Goal: Navigation & Orientation: Locate item on page

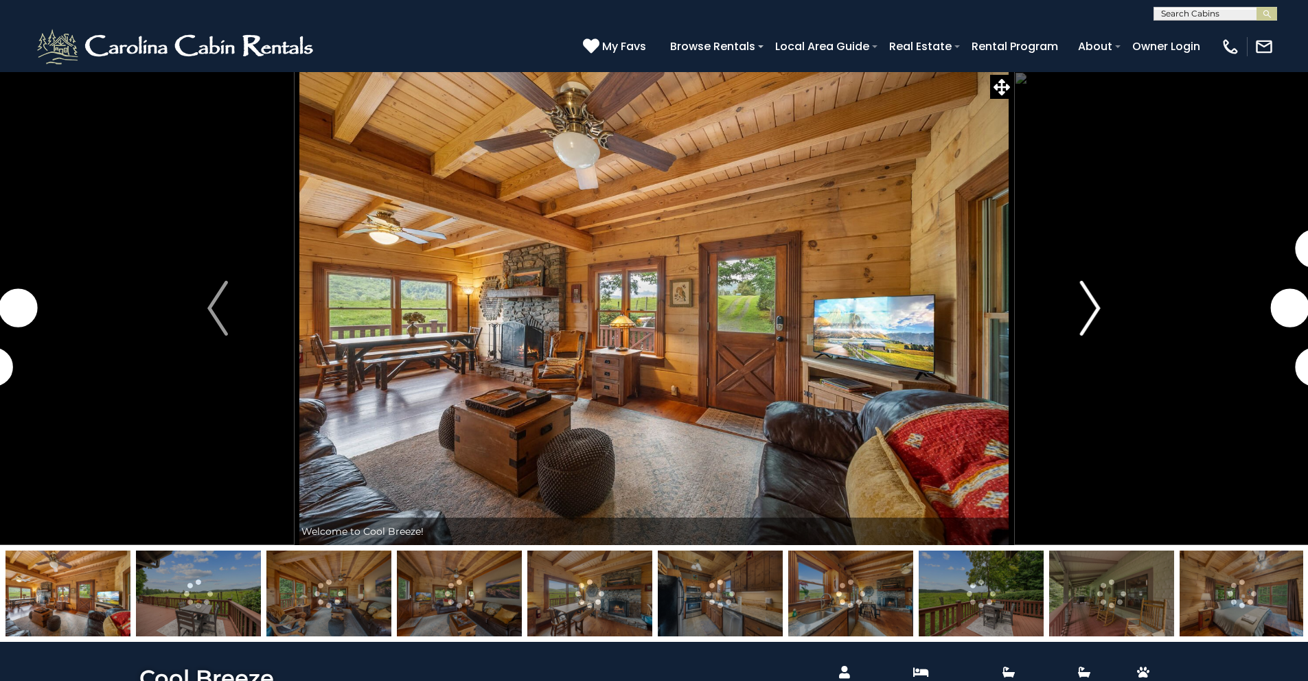
click at [1094, 307] on img "Next" at bounding box center [1090, 308] width 21 height 55
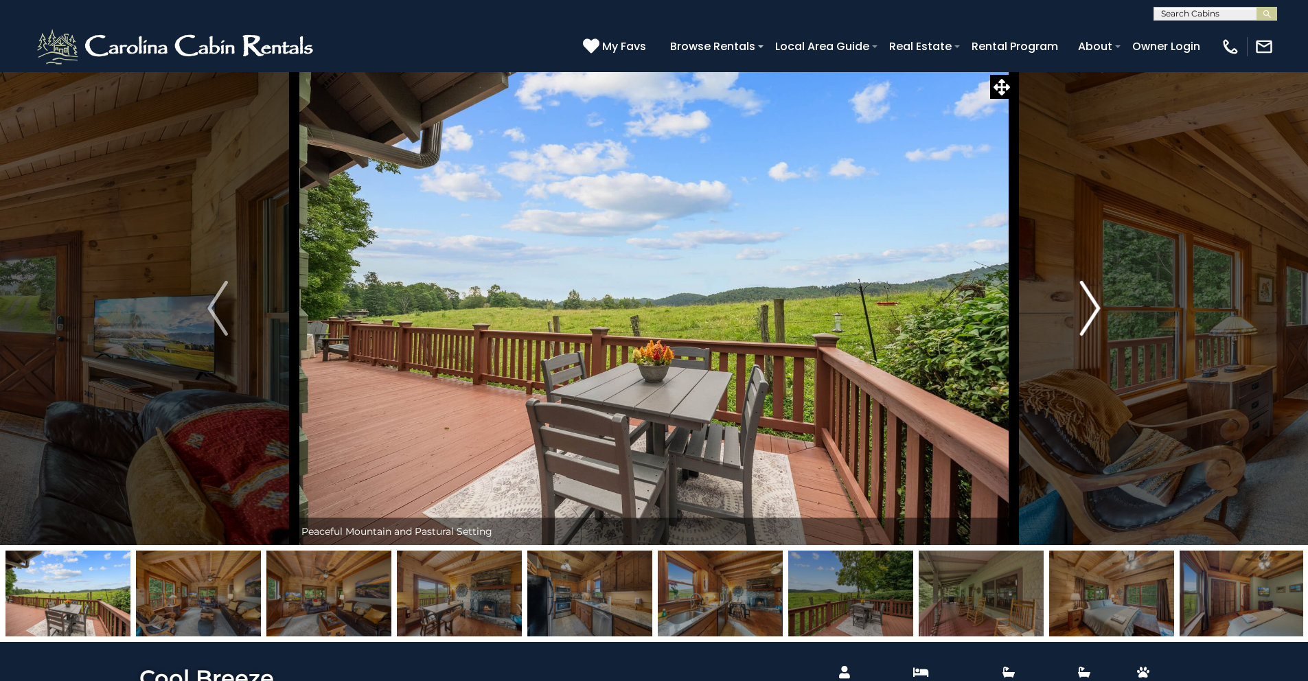
click at [1094, 307] on img "Next" at bounding box center [1090, 308] width 21 height 55
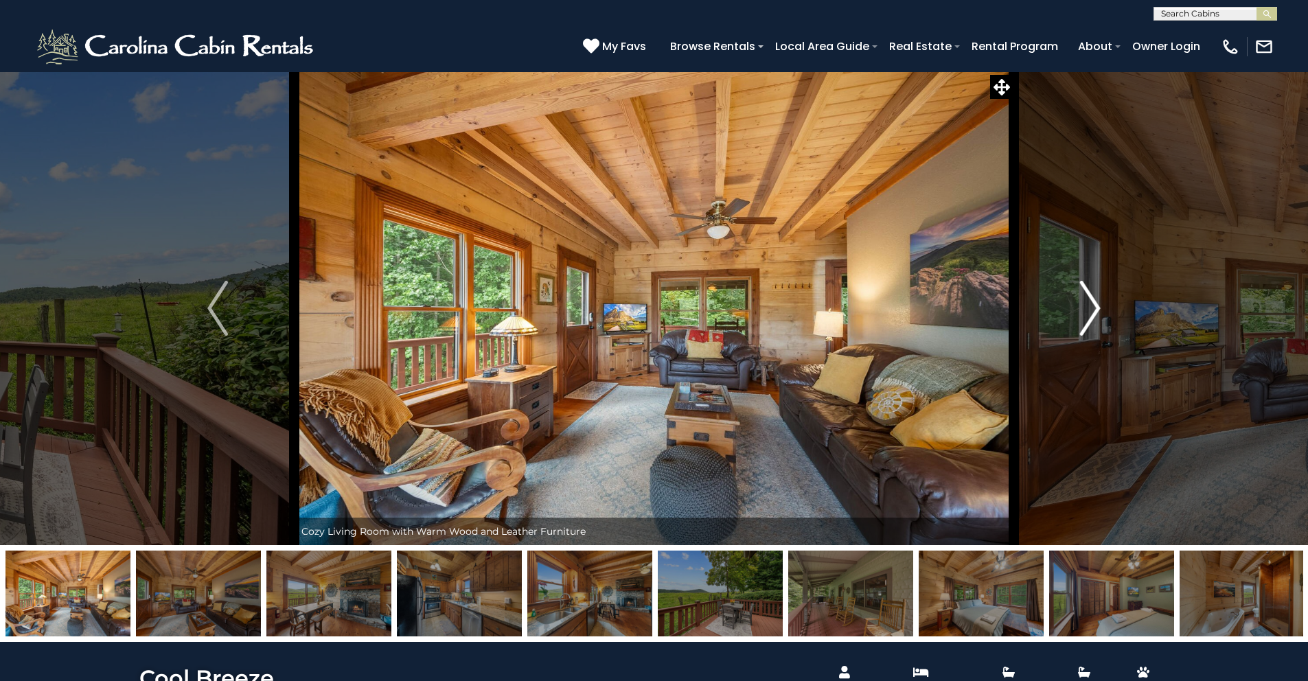
click at [1094, 307] on img "Next" at bounding box center [1090, 308] width 21 height 55
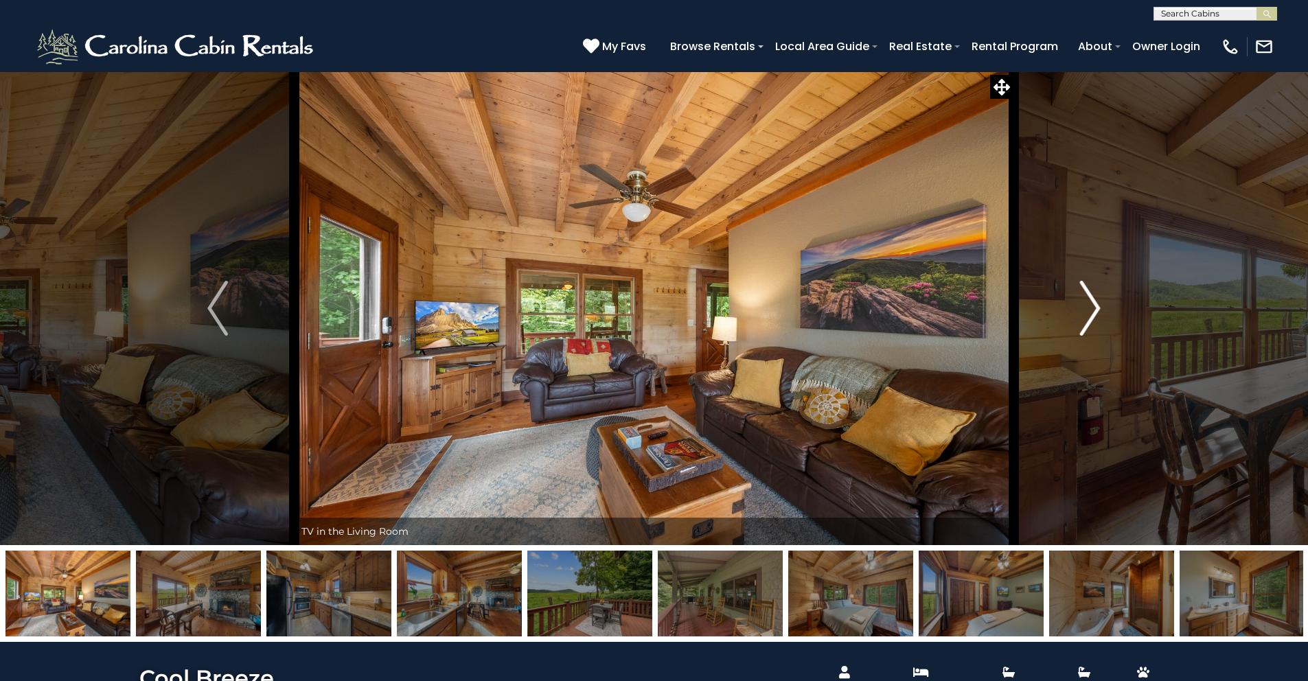
click at [1094, 307] on img "Next" at bounding box center [1090, 308] width 21 height 55
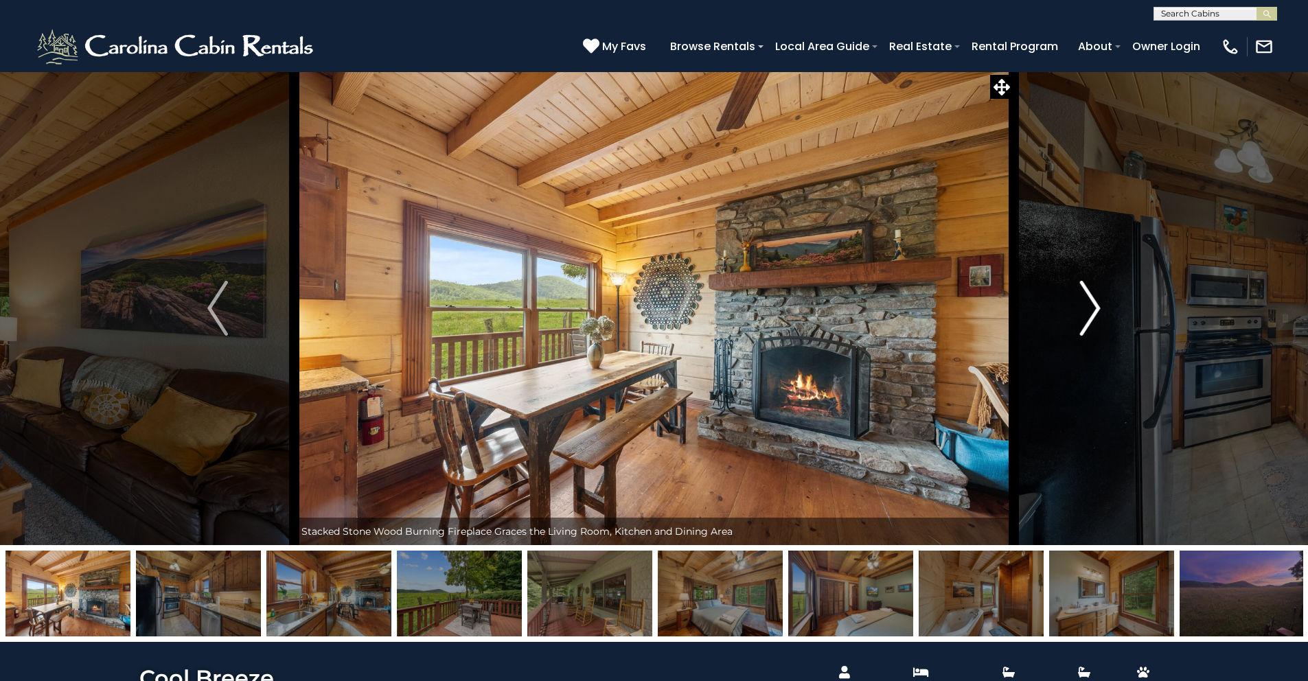
click at [1094, 307] on img "Next" at bounding box center [1090, 308] width 21 height 55
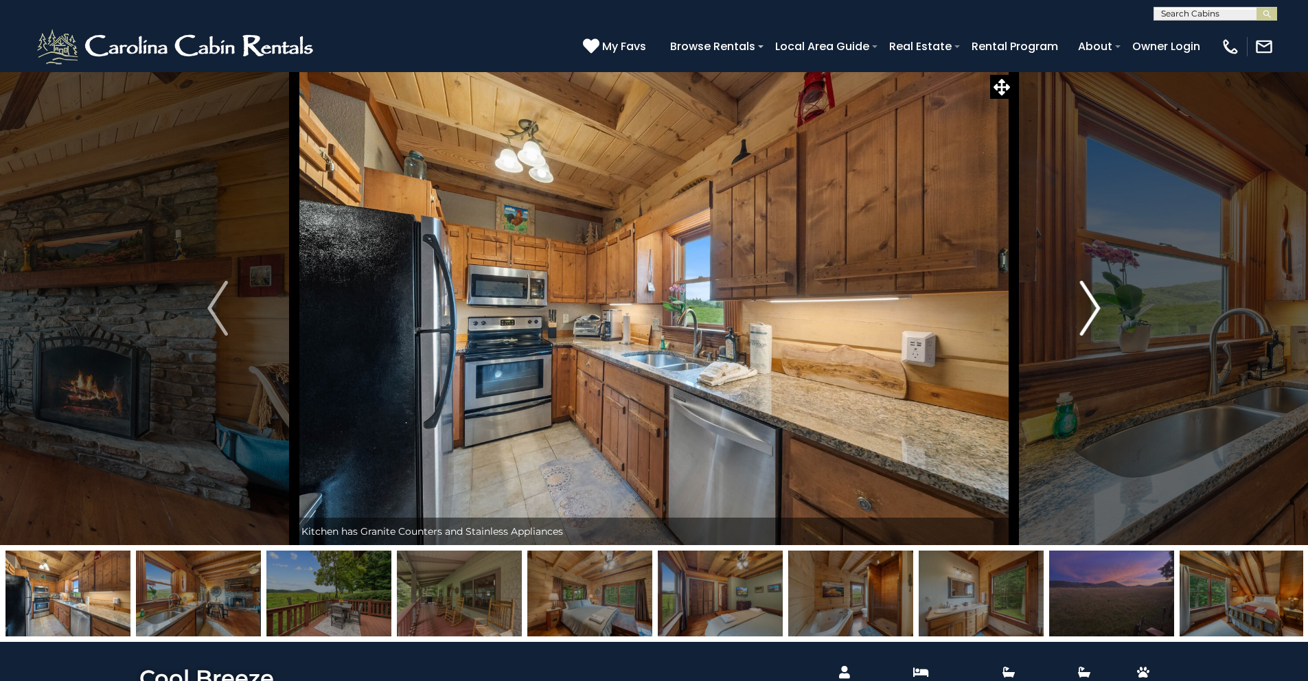
click at [1094, 307] on img "Next" at bounding box center [1090, 308] width 21 height 55
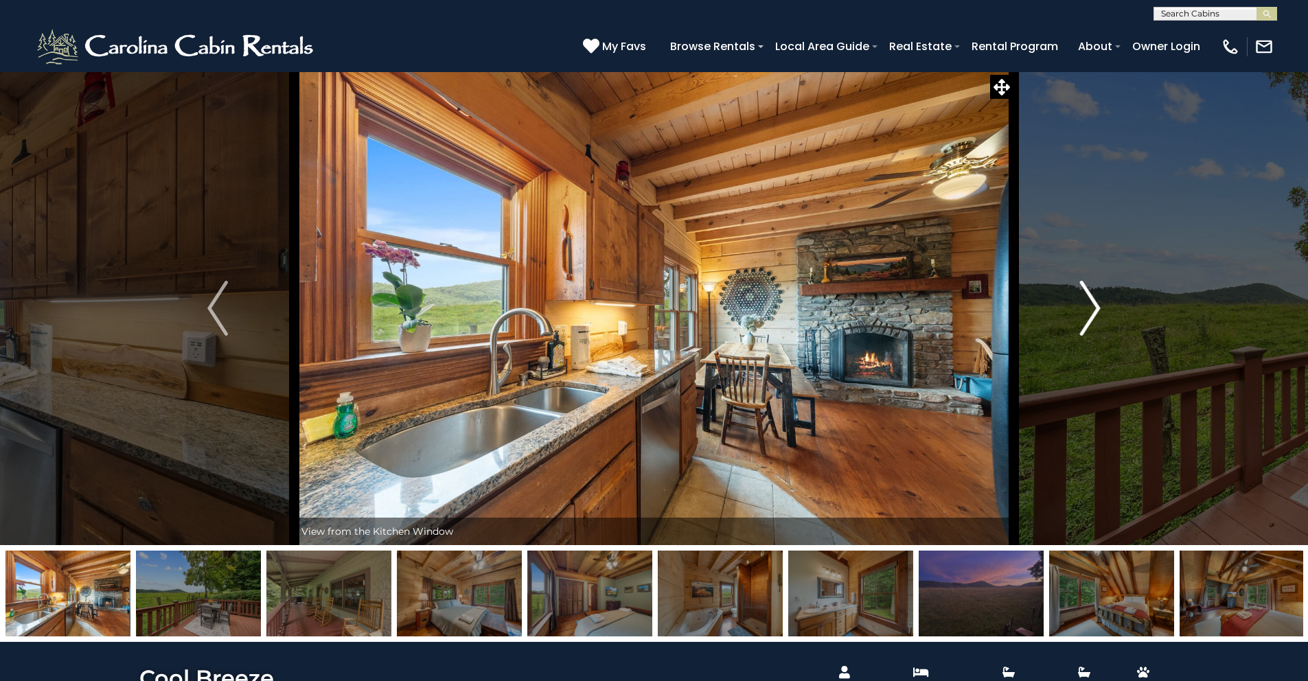
click at [1094, 307] on img "Next" at bounding box center [1090, 308] width 21 height 55
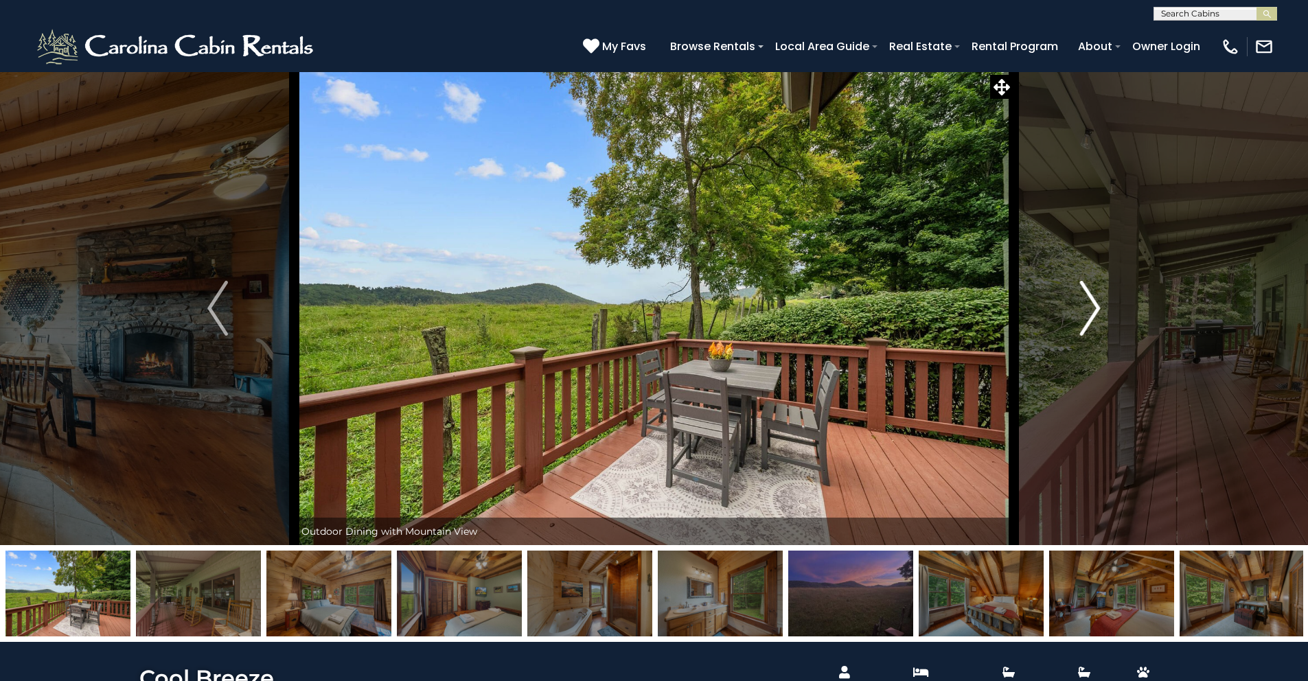
click at [1094, 307] on img "Next" at bounding box center [1090, 308] width 21 height 55
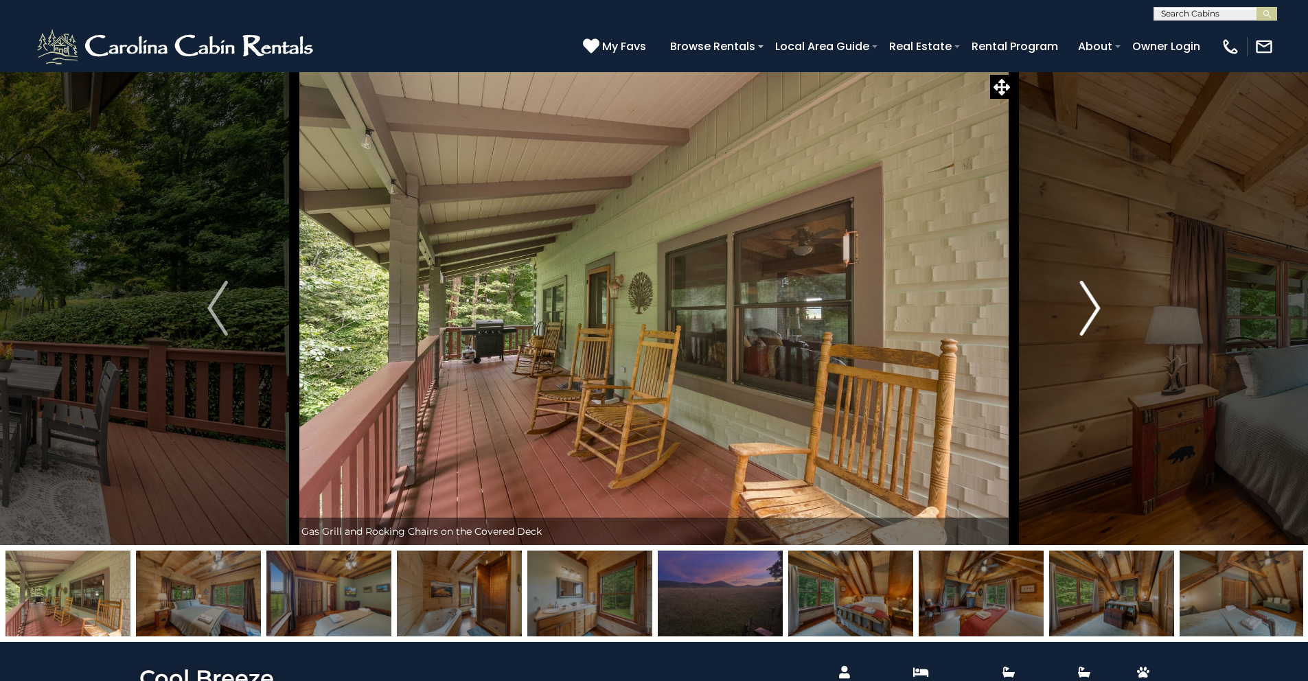
click at [1094, 307] on img "Next" at bounding box center [1090, 308] width 21 height 55
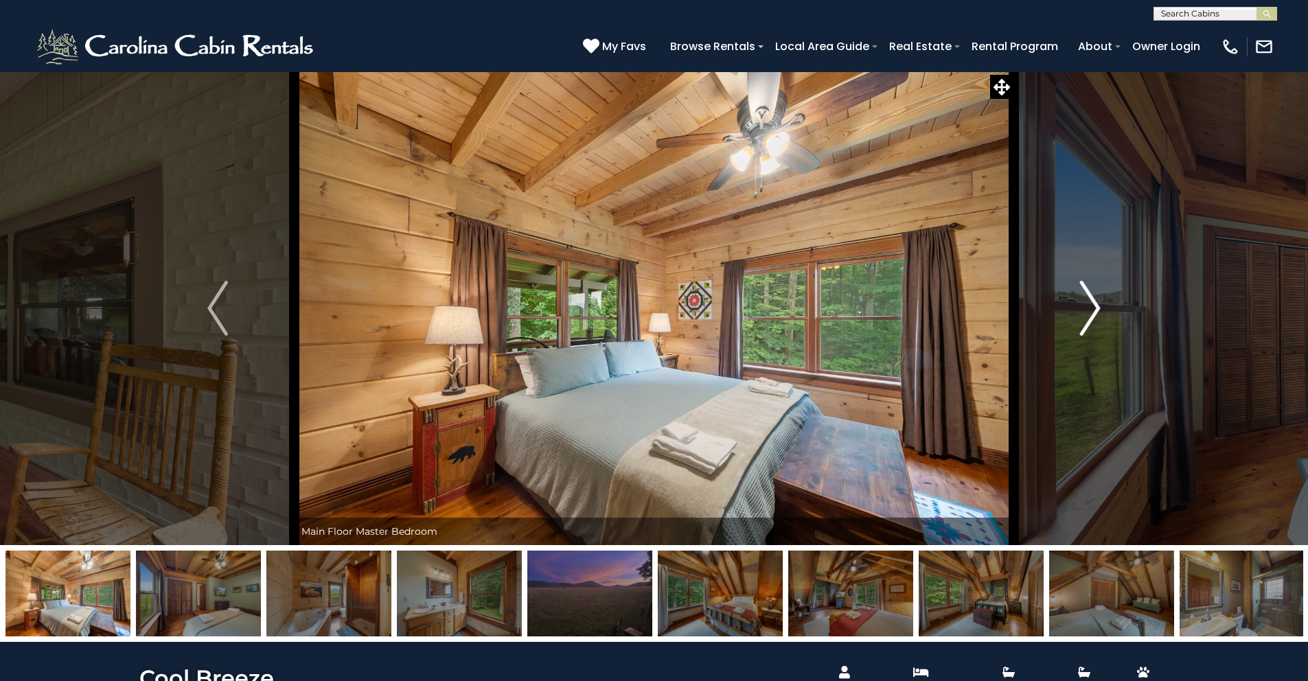
click at [1094, 307] on img "Next" at bounding box center [1090, 308] width 21 height 55
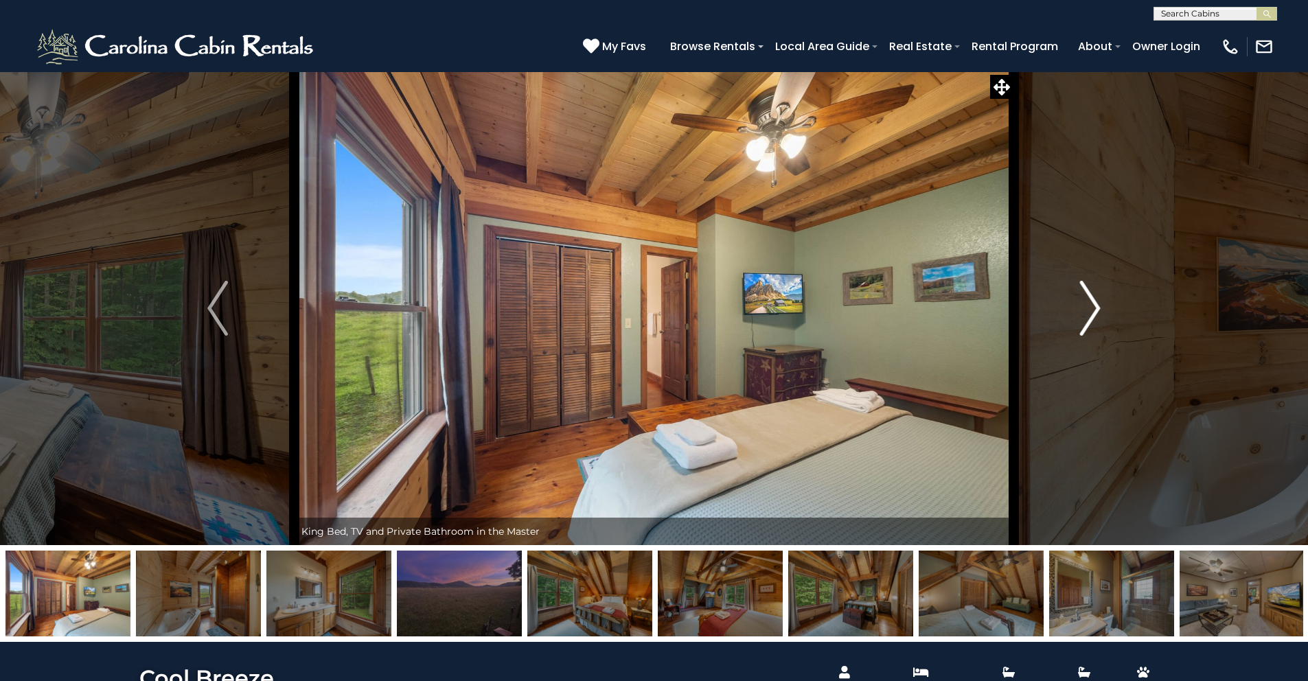
click at [1094, 307] on img "Next" at bounding box center [1090, 308] width 21 height 55
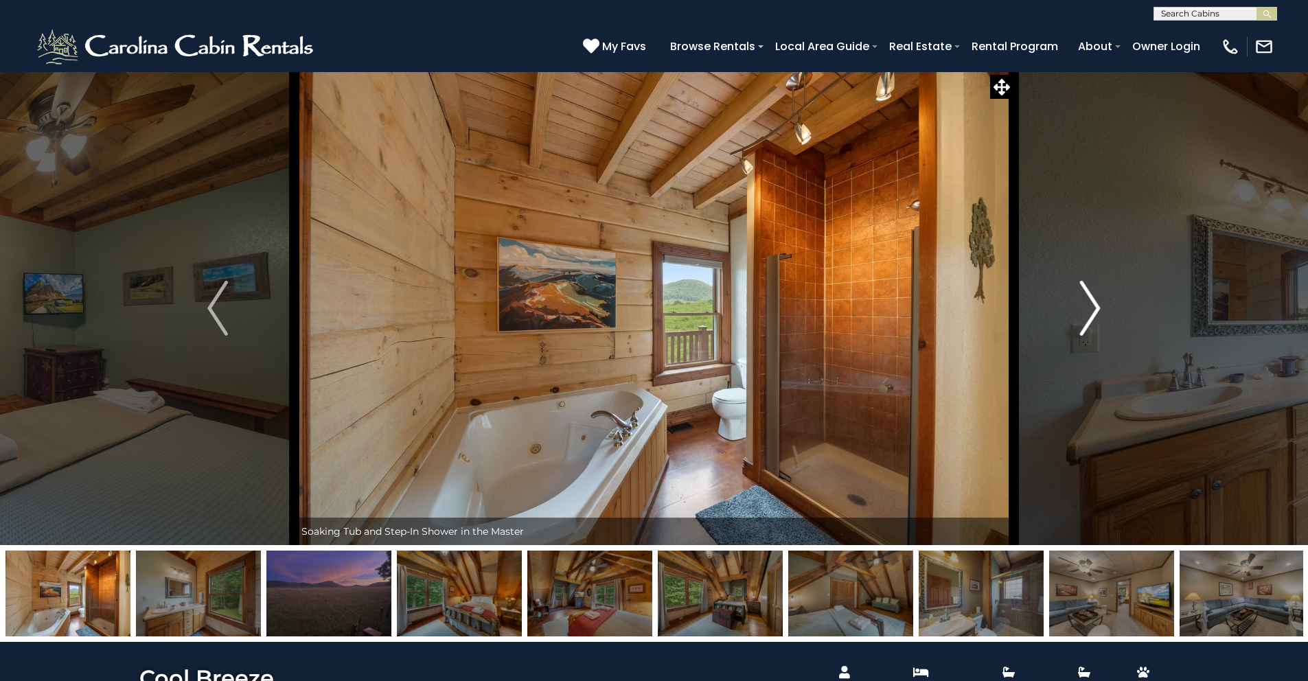
click at [1094, 307] on img "Next" at bounding box center [1090, 308] width 21 height 55
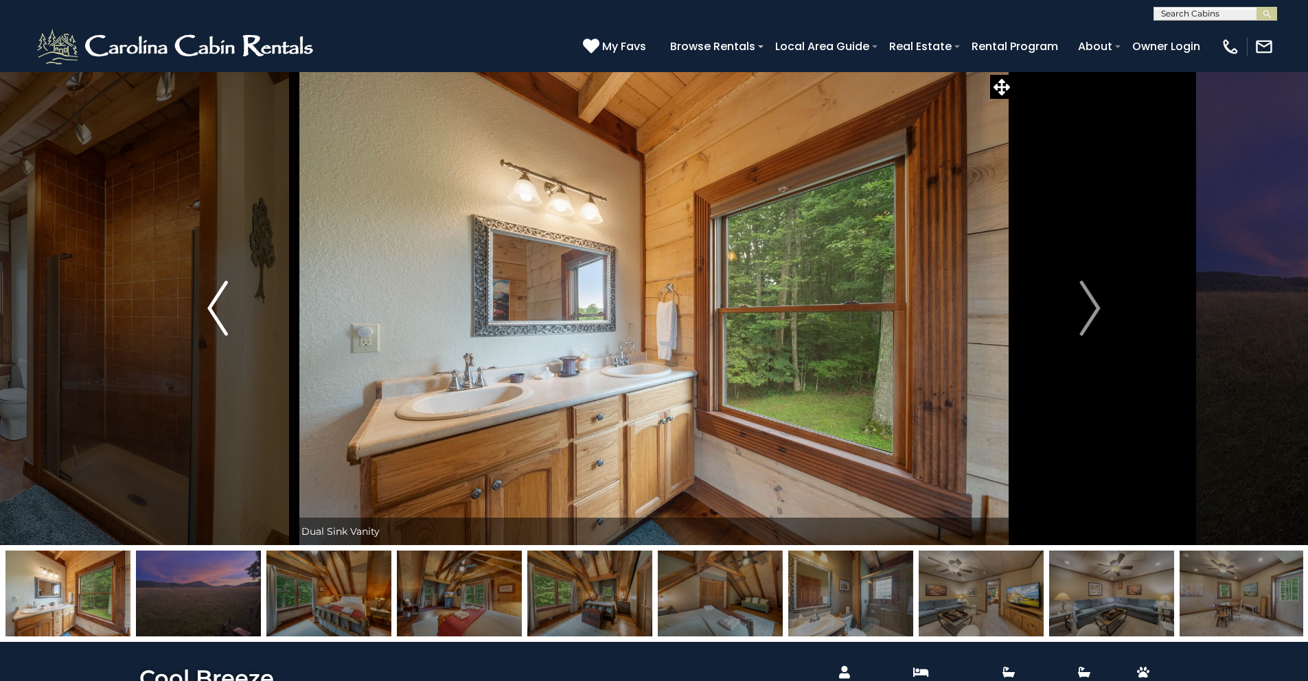
click at [207, 311] on img "Previous" at bounding box center [217, 308] width 21 height 55
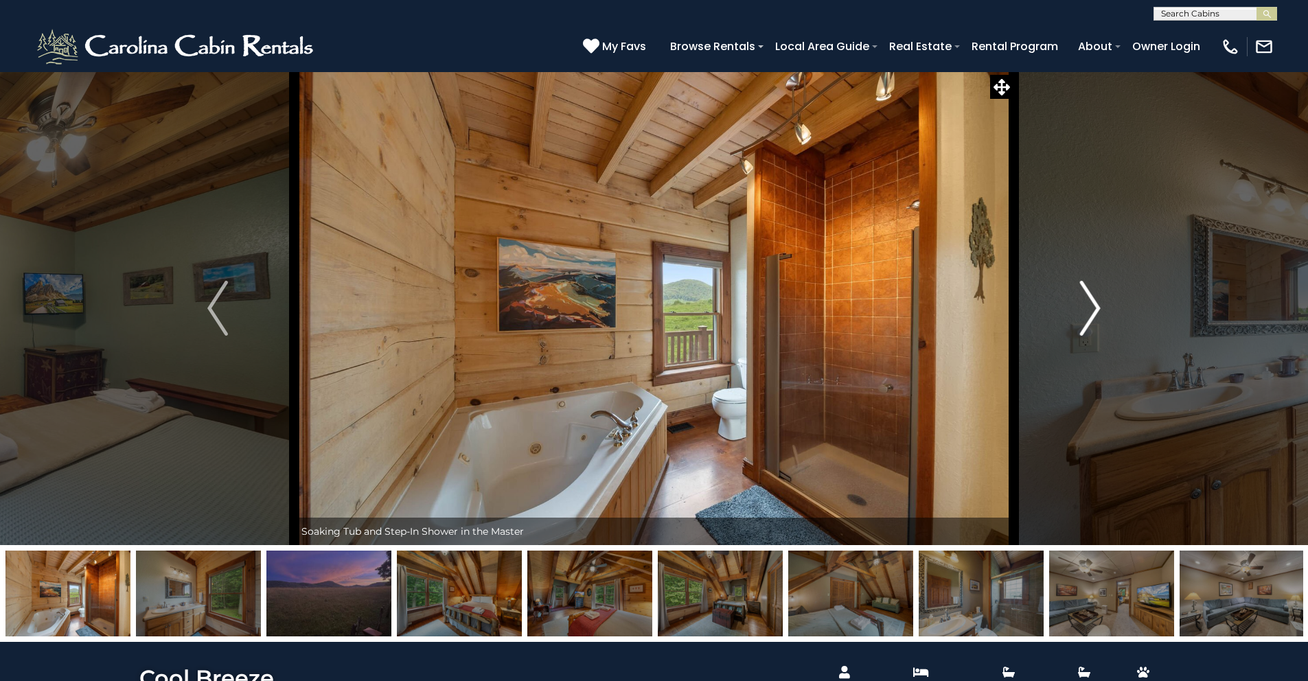
click at [1094, 309] on img "Next" at bounding box center [1090, 308] width 21 height 55
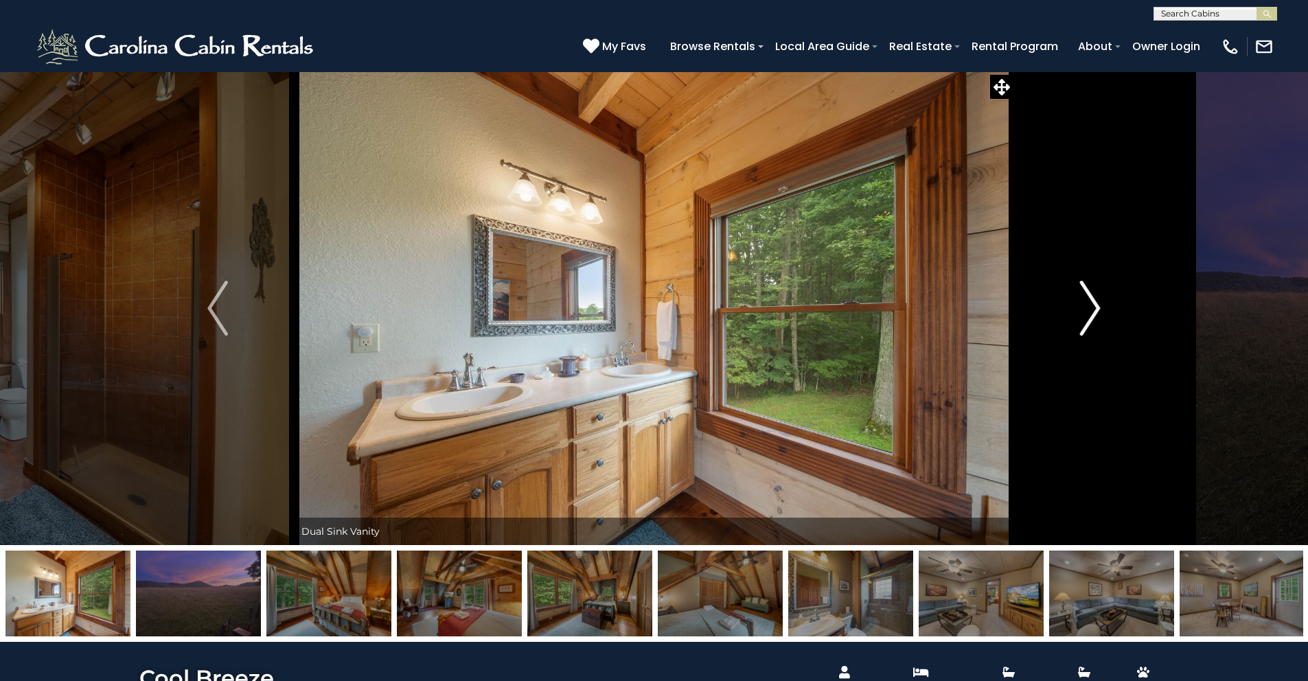
click at [1092, 306] on img "Next" at bounding box center [1090, 308] width 21 height 55
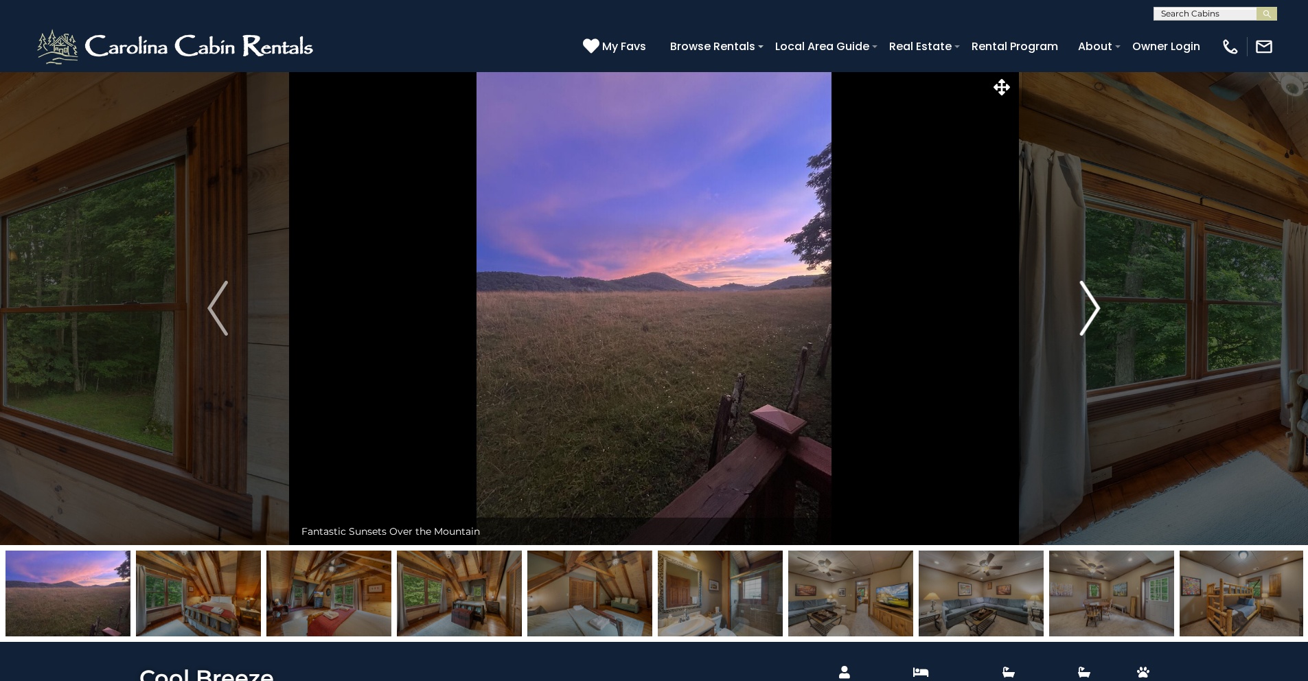
click at [1092, 306] on img "Next" at bounding box center [1090, 308] width 21 height 55
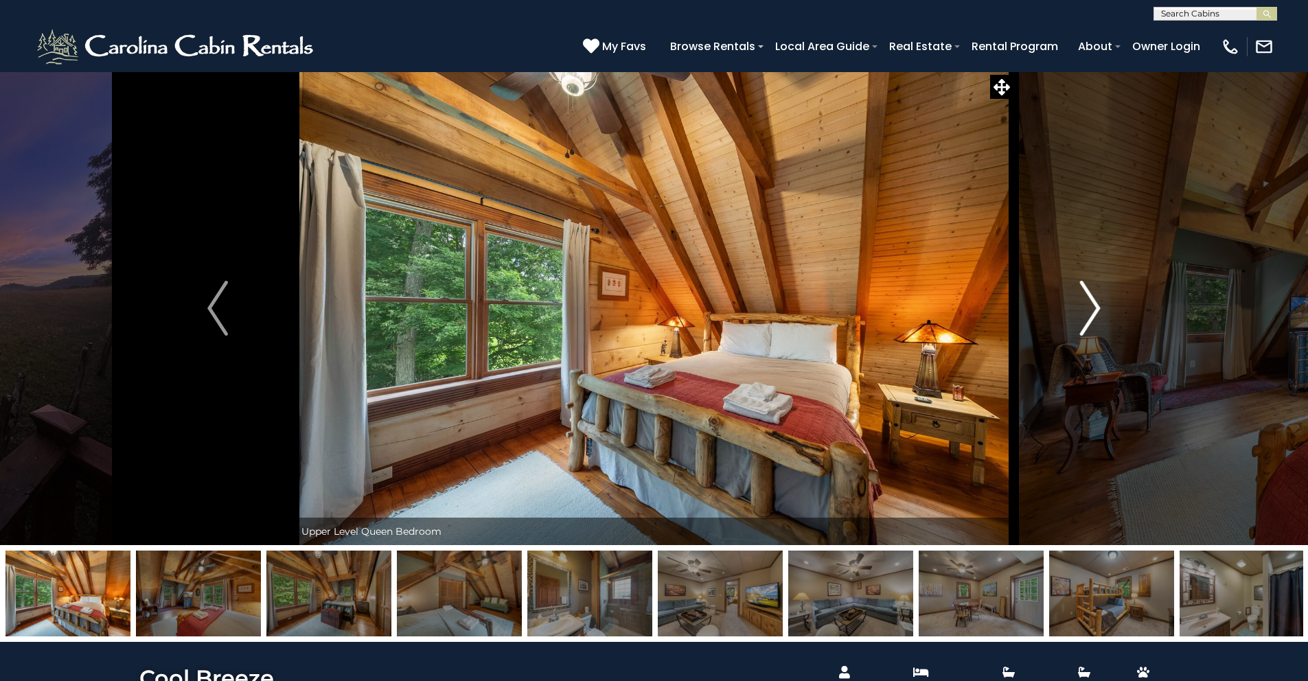
click at [1092, 306] on img "Next" at bounding box center [1090, 308] width 21 height 55
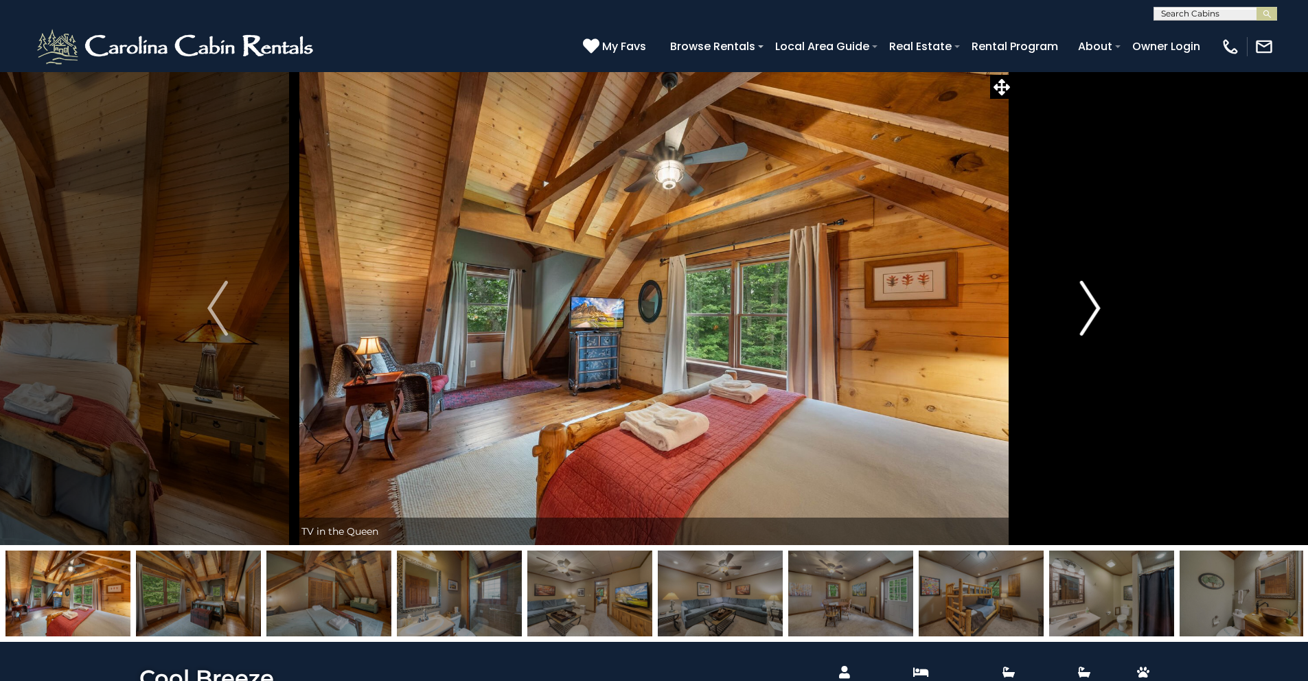
click at [1092, 306] on img "Next" at bounding box center [1090, 308] width 21 height 55
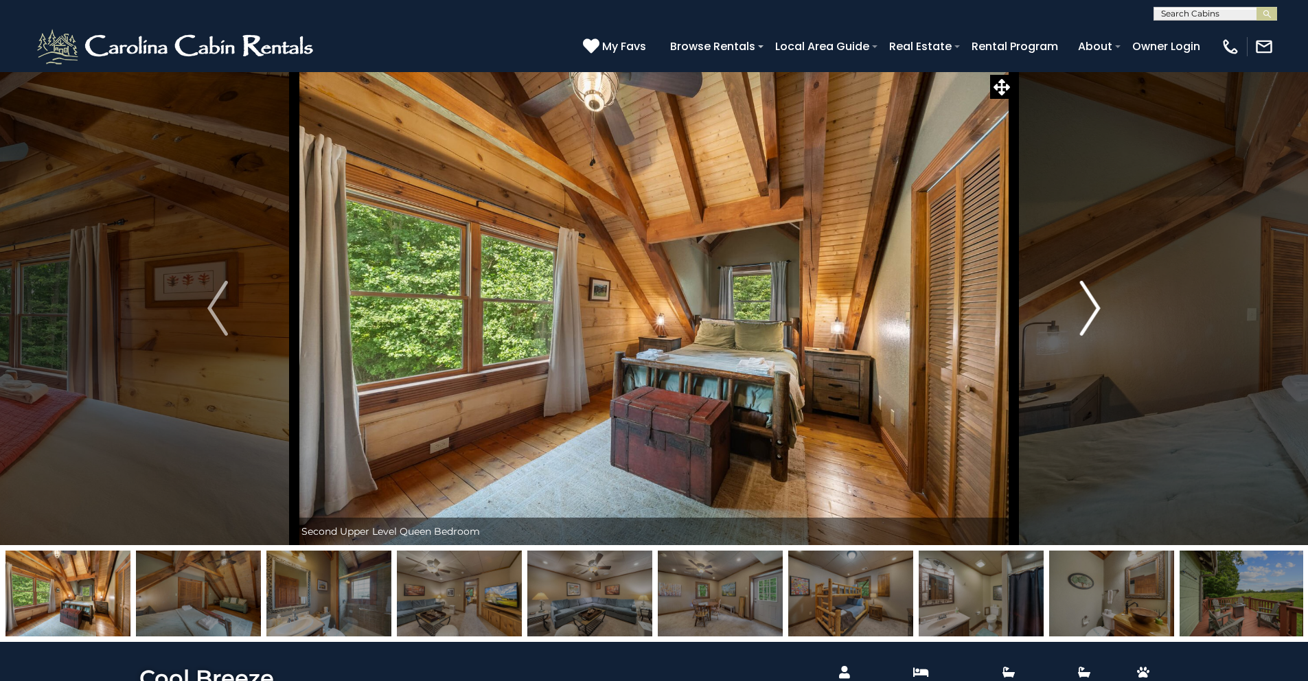
click at [1092, 306] on img "Next" at bounding box center [1090, 308] width 21 height 55
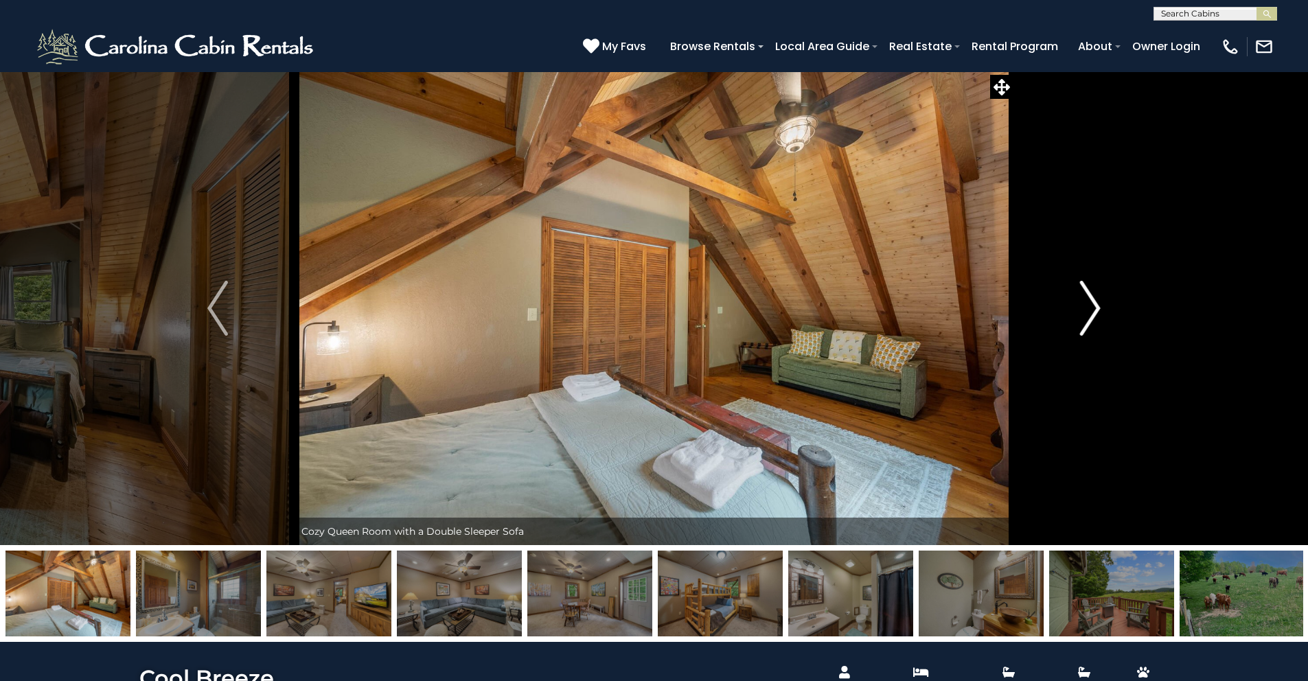
click at [1092, 306] on img "Next" at bounding box center [1090, 308] width 21 height 55
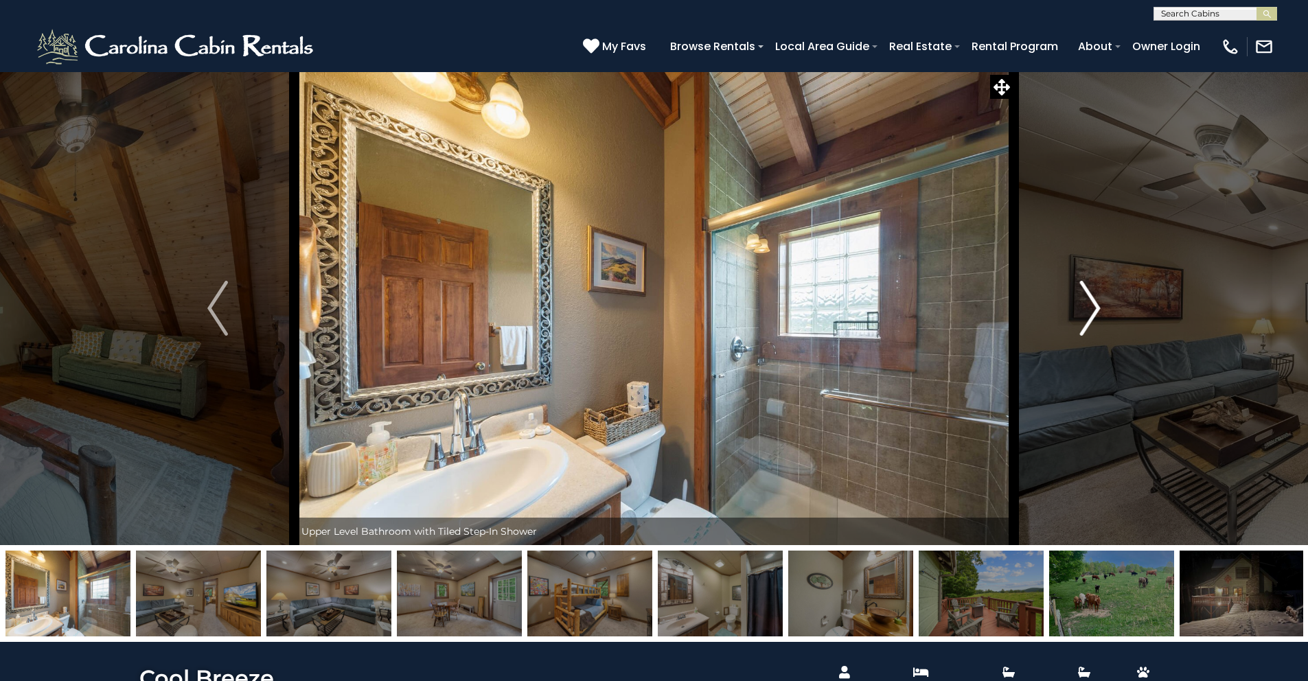
click at [1092, 306] on img "Next" at bounding box center [1090, 308] width 21 height 55
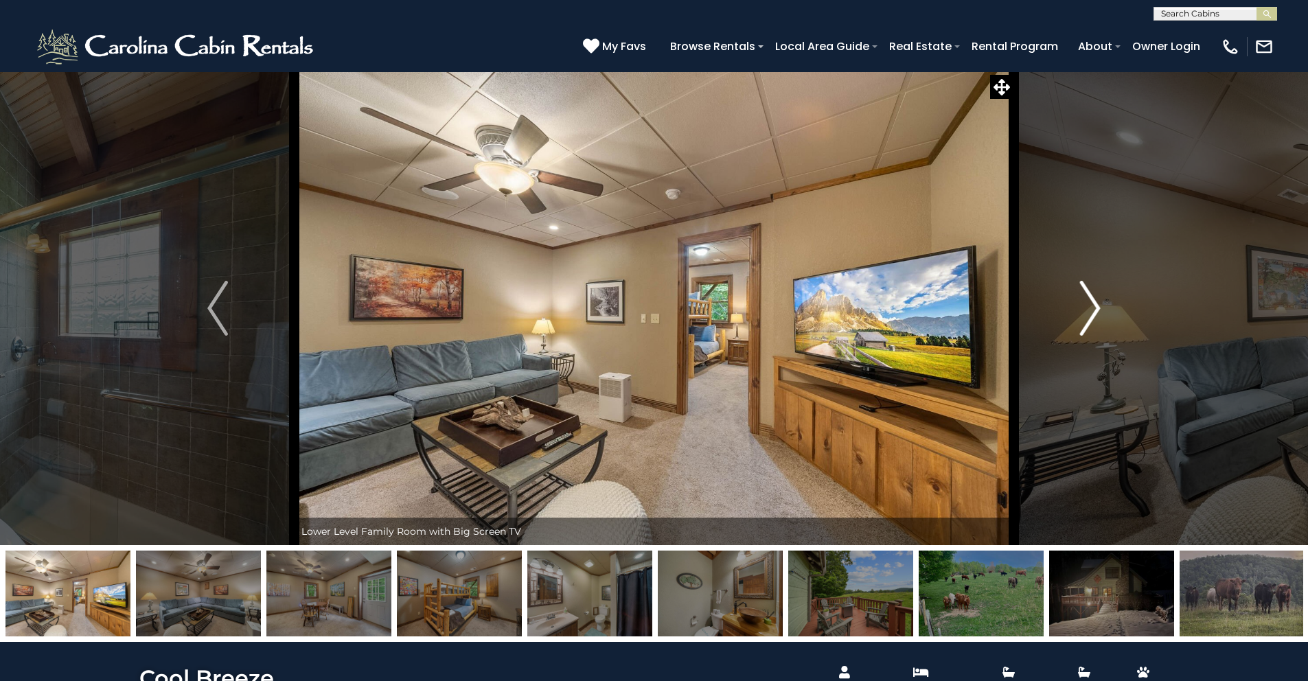
click at [1092, 306] on img "Next" at bounding box center [1090, 308] width 21 height 55
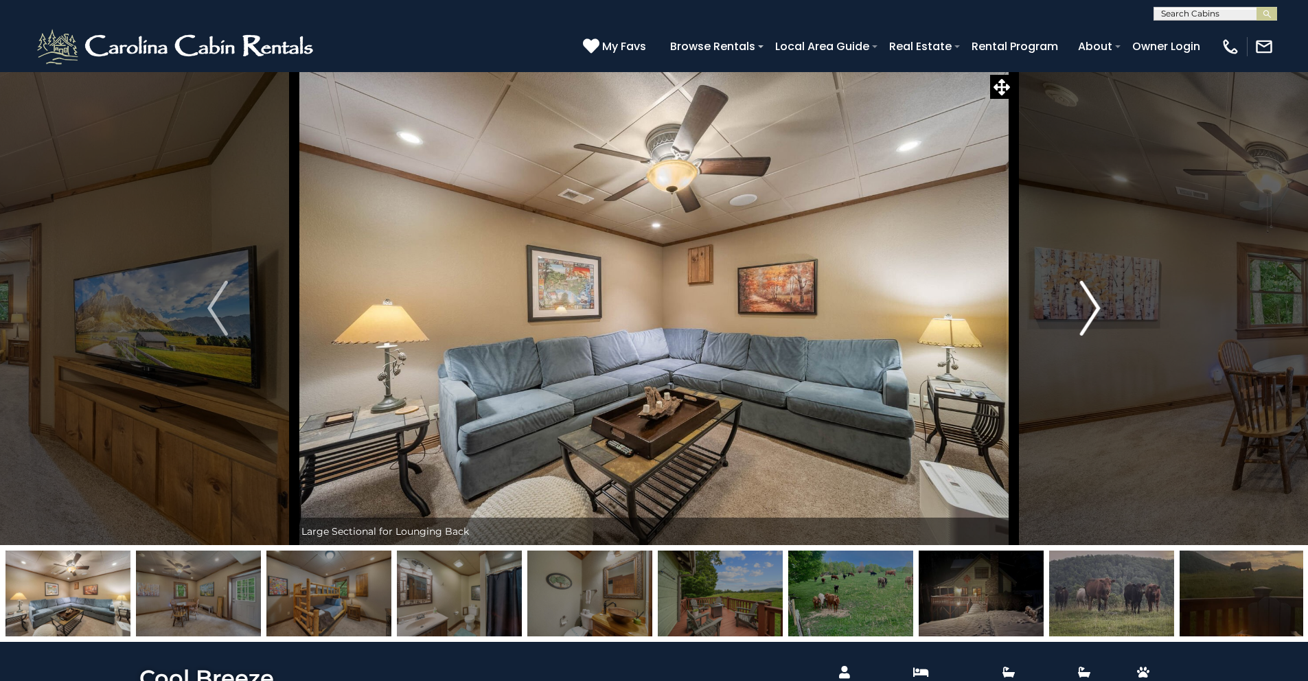
click at [1092, 306] on img "Next" at bounding box center [1090, 308] width 21 height 55
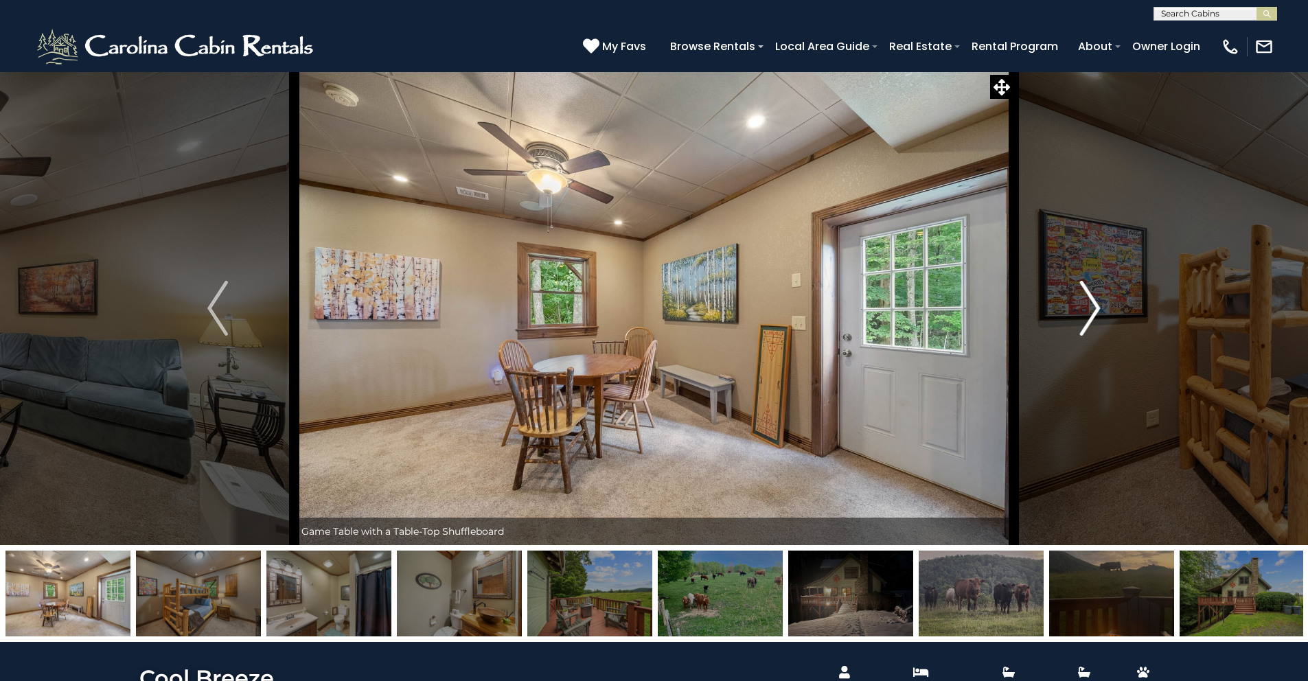
click at [1092, 306] on img "Next" at bounding box center [1090, 308] width 21 height 55
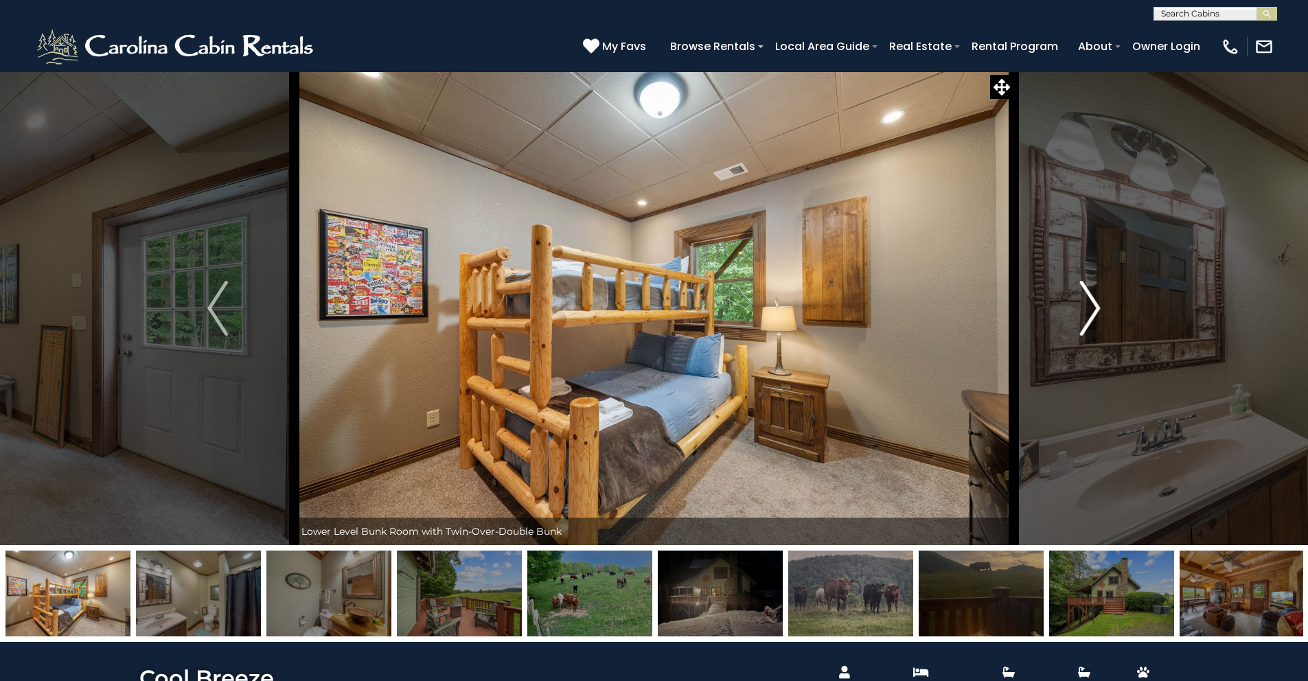
click at [1092, 306] on img "Next" at bounding box center [1090, 308] width 21 height 55
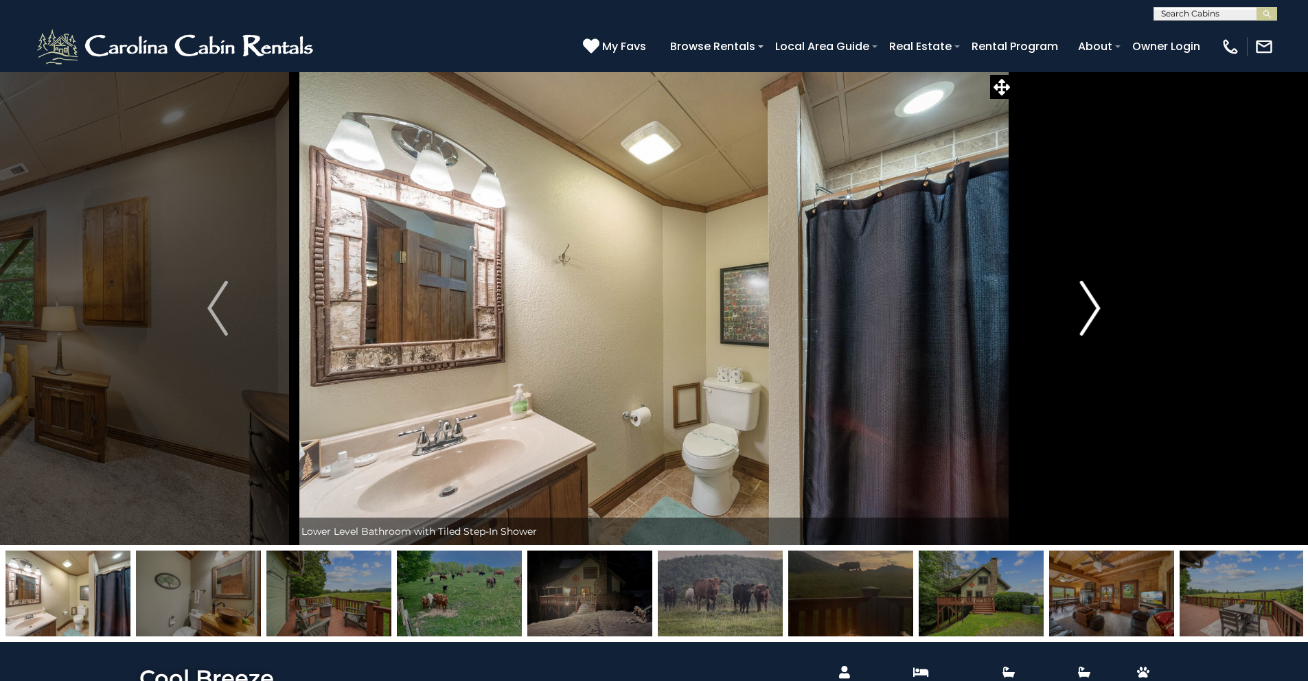
click at [1092, 306] on img "Next" at bounding box center [1090, 308] width 21 height 55
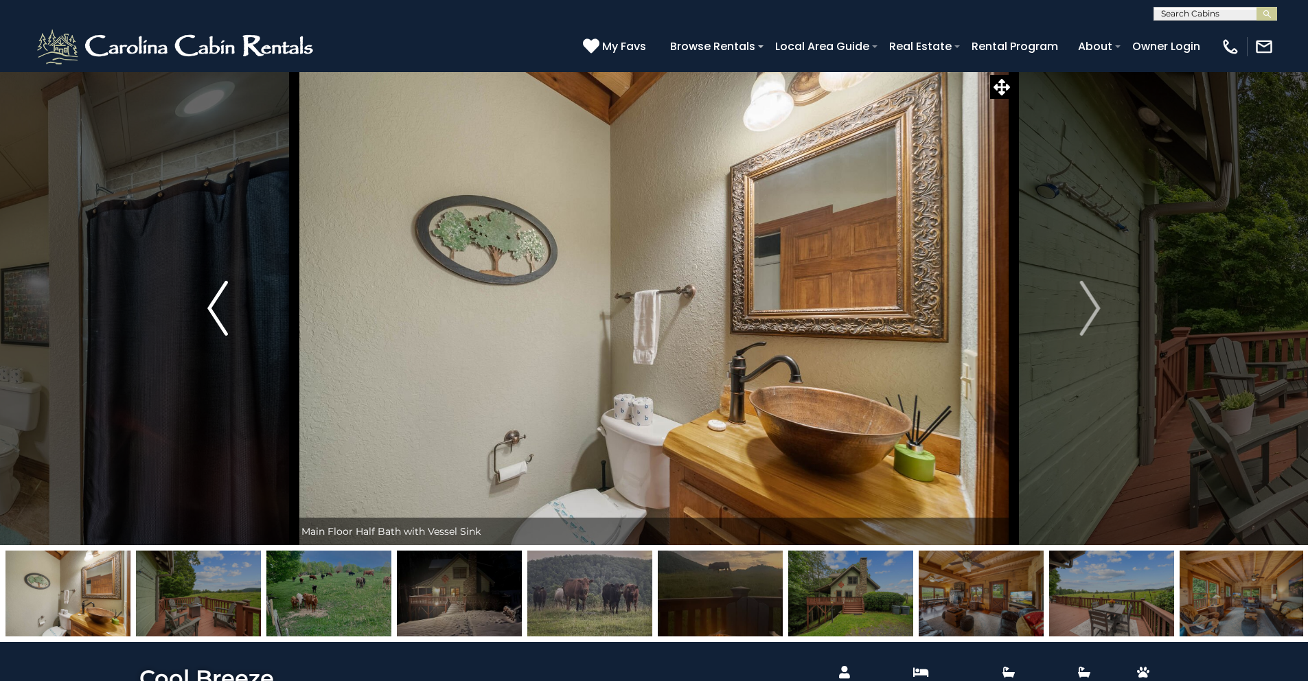
click at [226, 307] on img "Previous" at bounding box center [217, 308] width 21 height 55
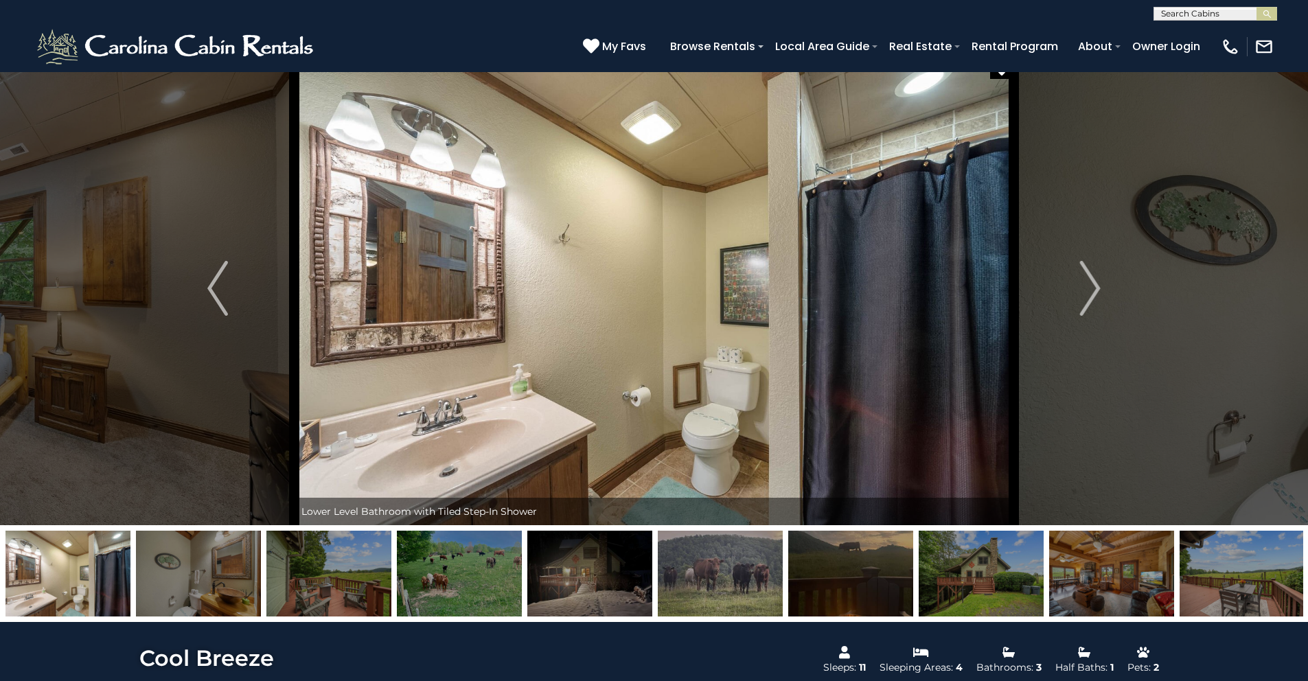
scroll to position [21, 0]
click at [1077, 281] on button "Next" at bounding box center [1089, 288] width 153 height 474
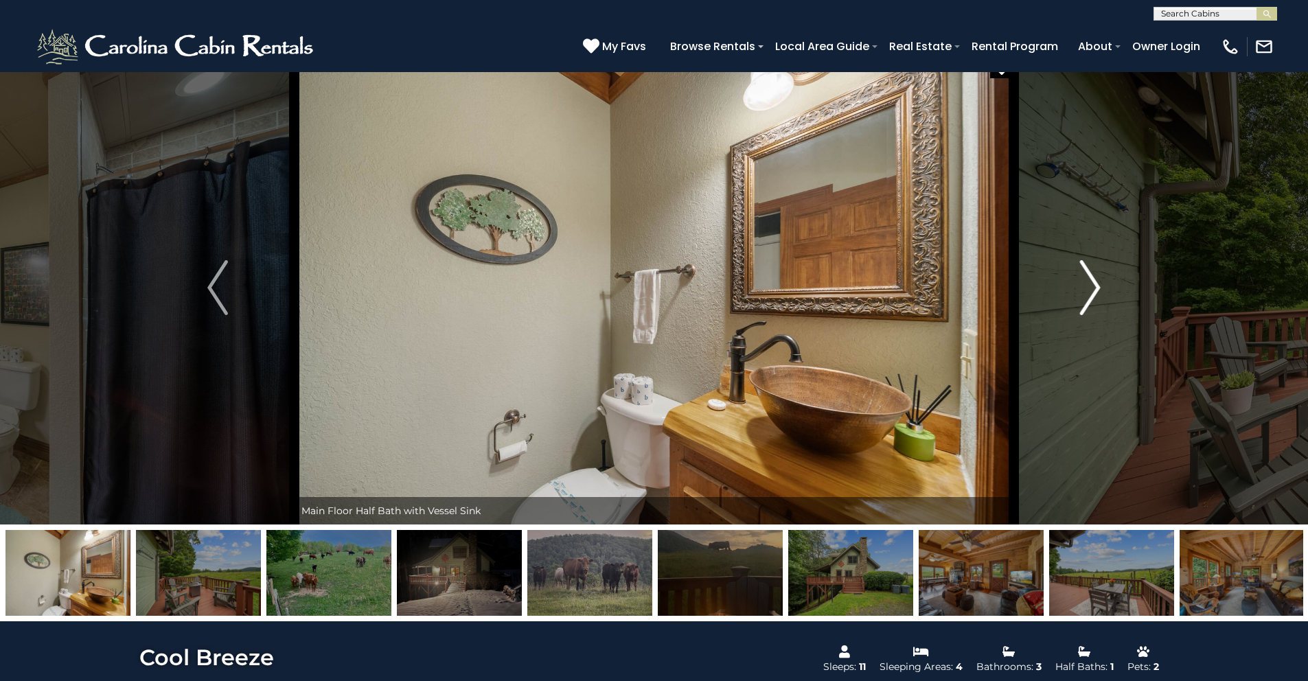
click at [1093, 286] on img "Next" at bounding box center [1090, 287] width 21 height 55
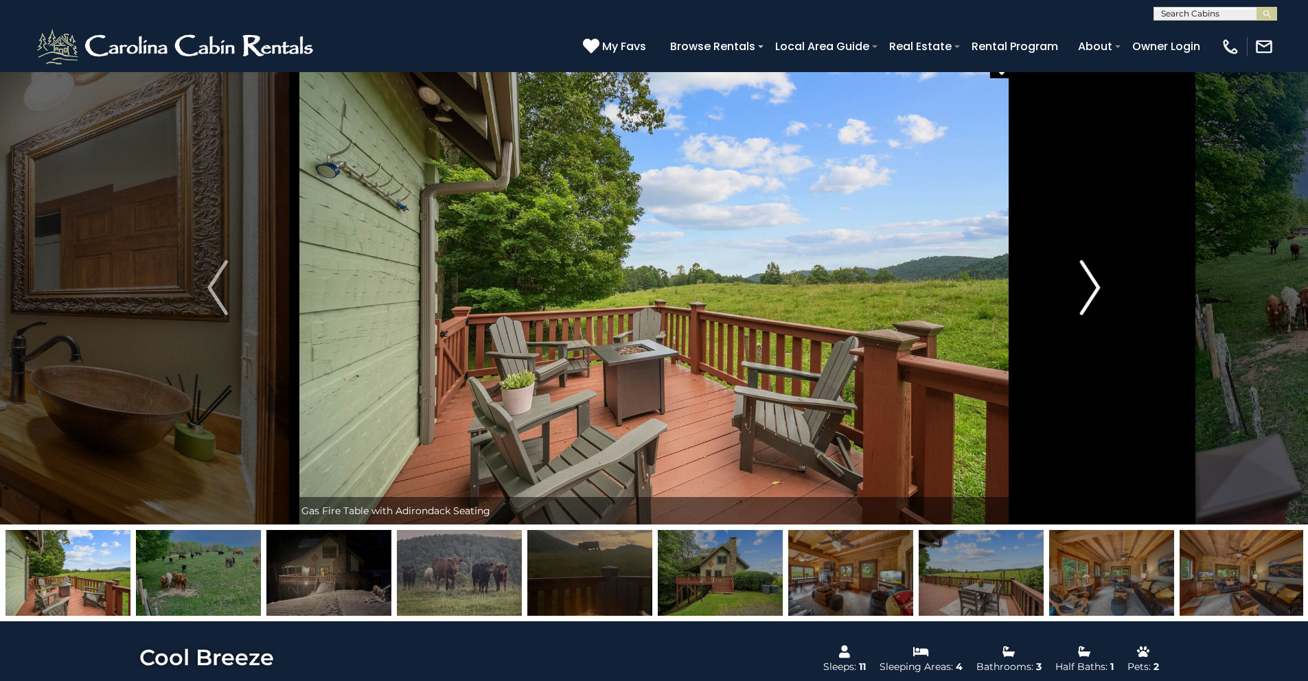
click at [1090, 282] on img "Next" at bounding box center [1090, 287] width 21 height 55
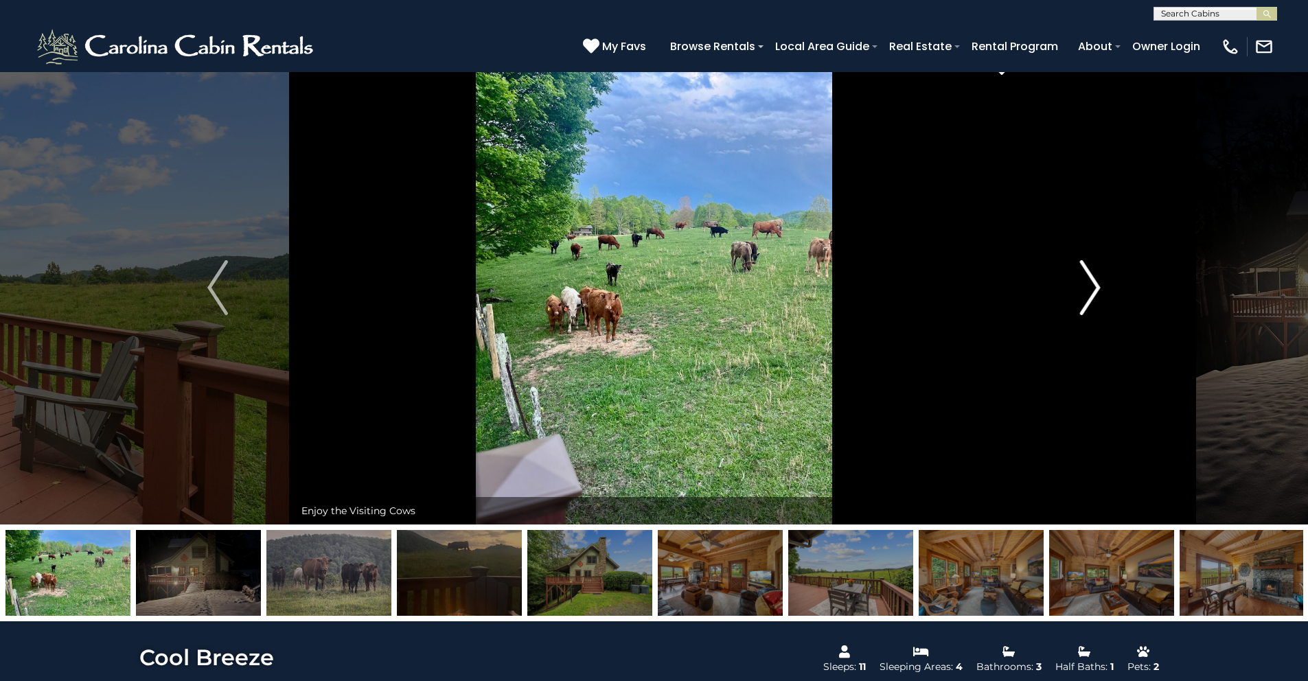
click at [1090, 282] on img "Next" at bounding box center [1090, 287] width 21 height 55
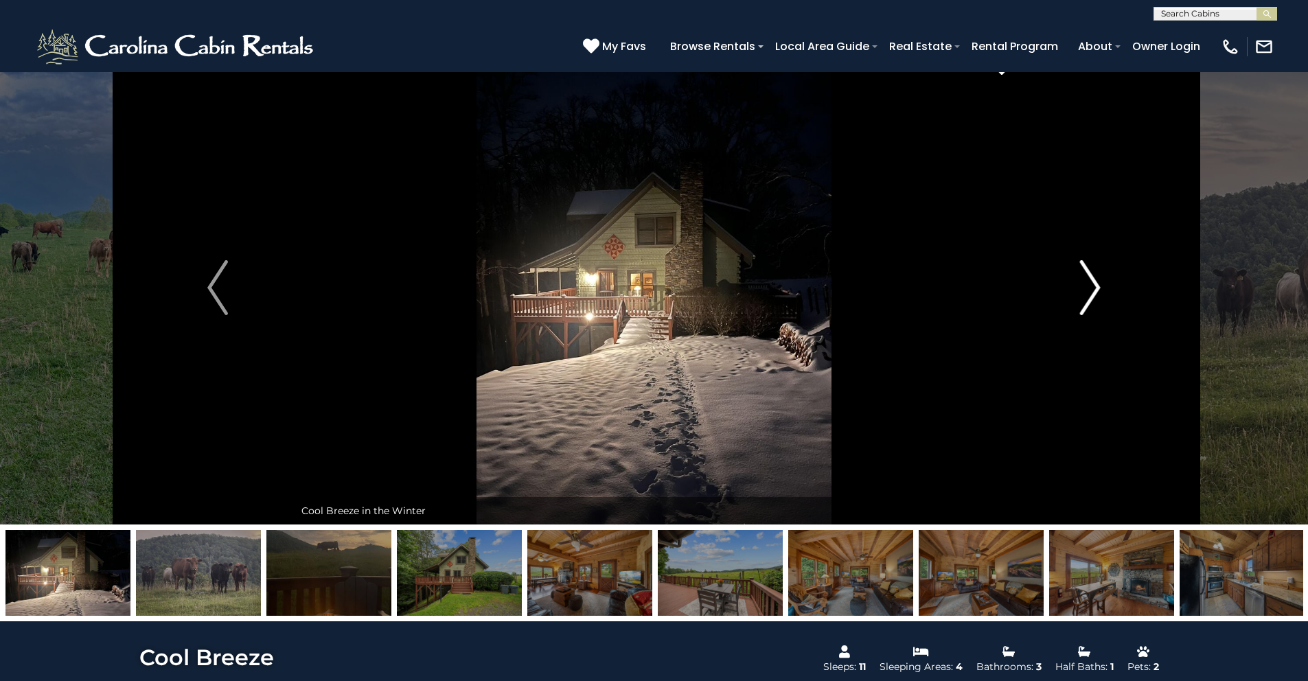
click at [1090, 282] on img "Next" at bounding box center [1090, 287] width 21 height 55
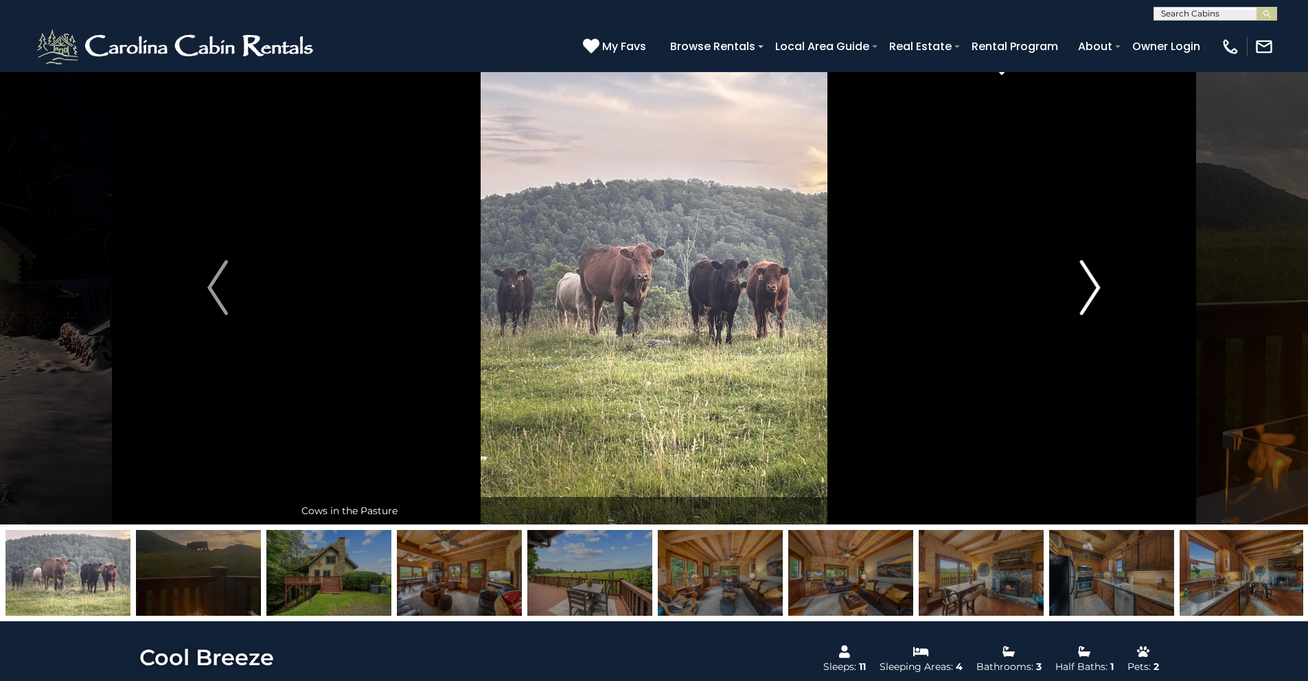
click at [1090, 282] on img "Next" at bounding box center [1090, 287] width 21 height 55
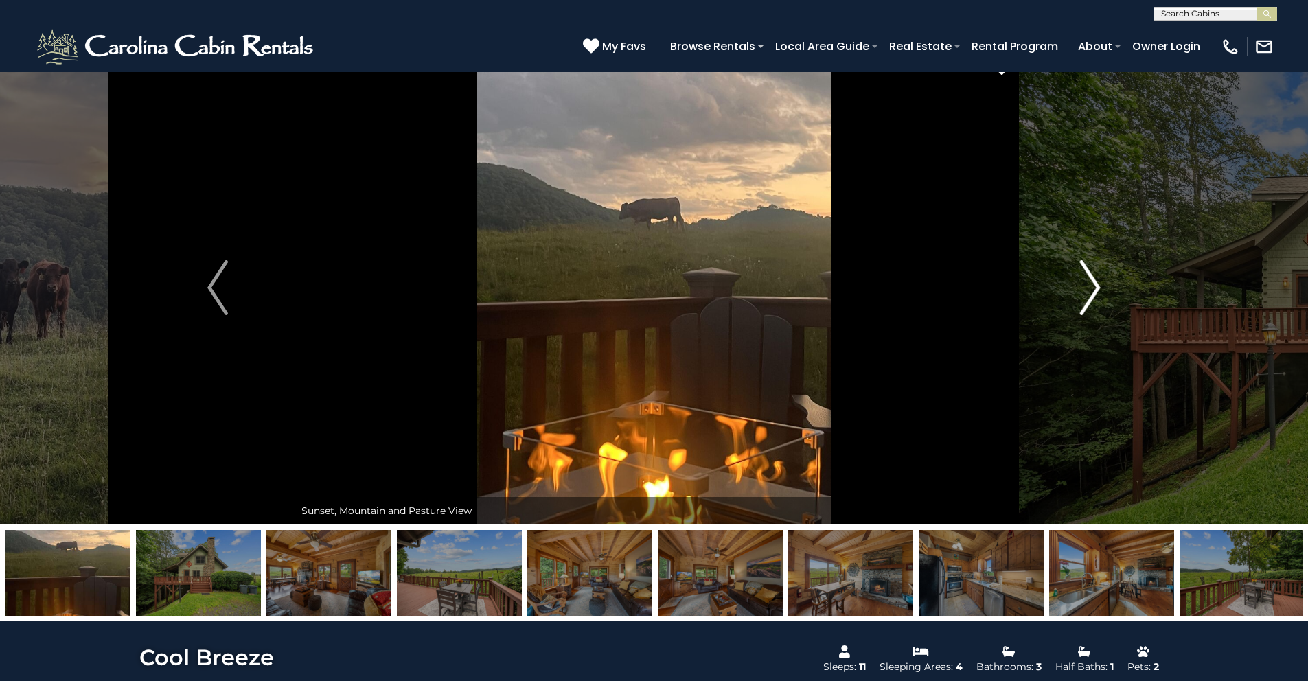
click at [1090, 282] on img "Next" at bounding box center [1090, 287] width 21 height 55
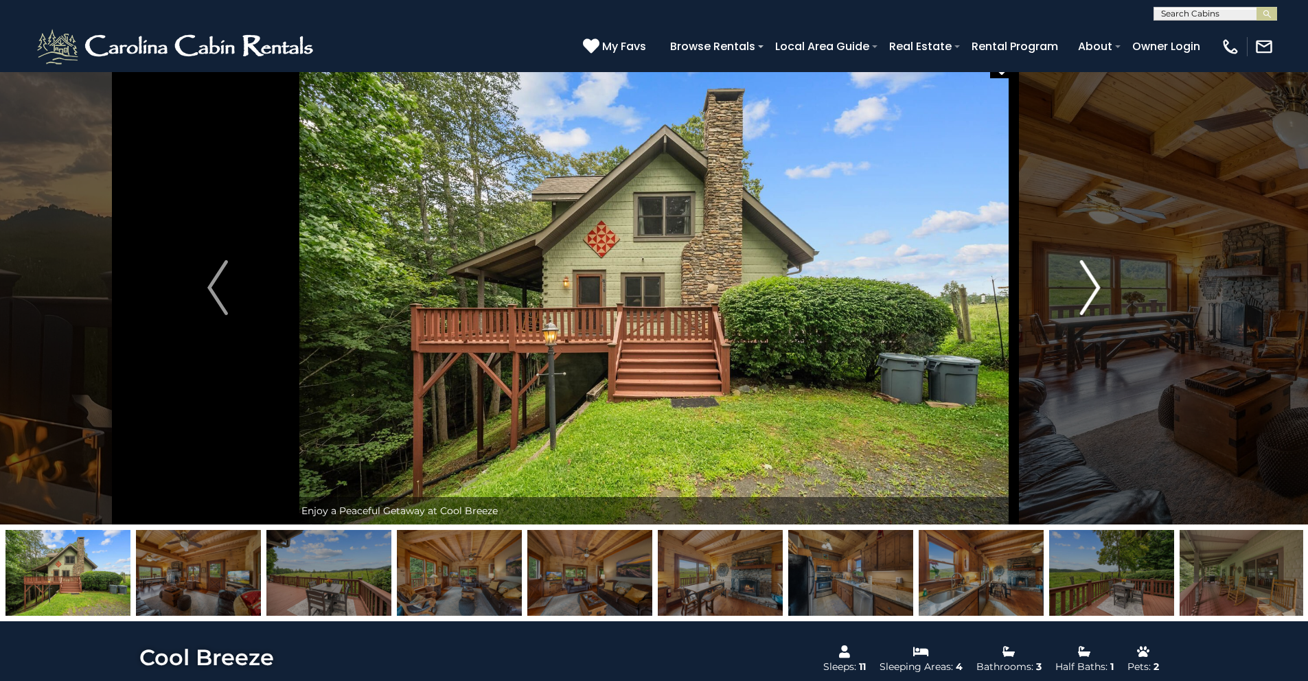
click at [1090, 282] on img "Next" at bounding box center [1090, 287] width 21 height 55
